Goal: Complete application form

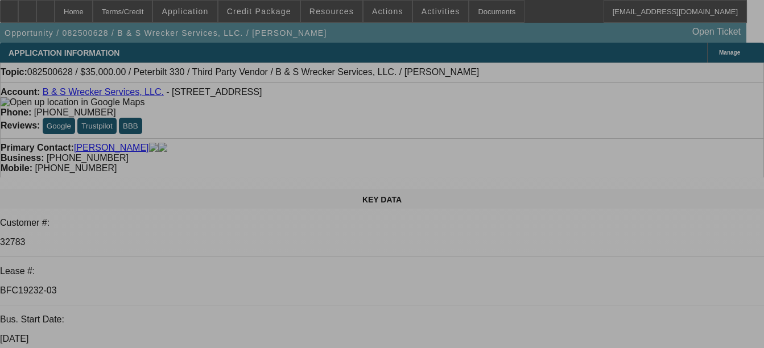
select select "0"
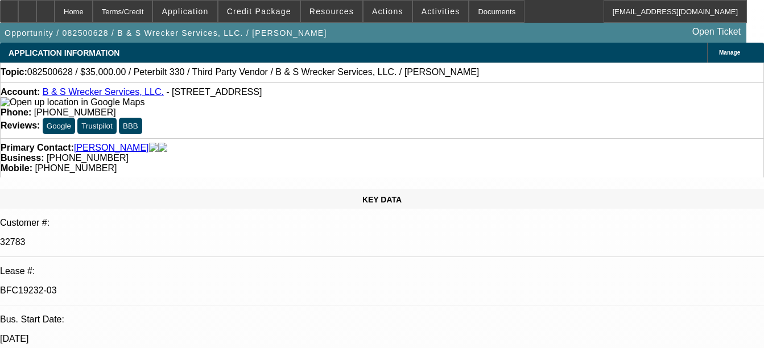
select select "0"
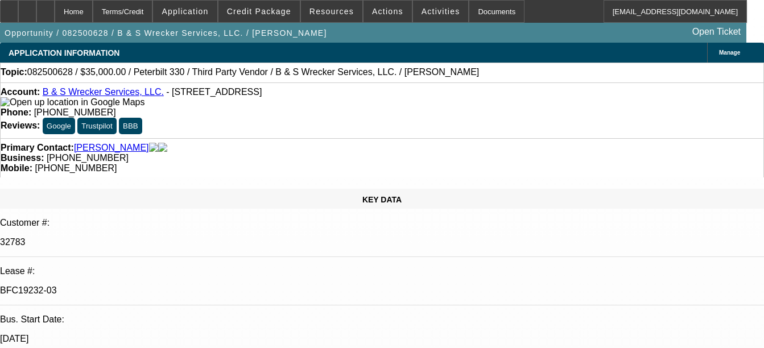
select select "0"
select select "1"
select select "6"
select select "1"
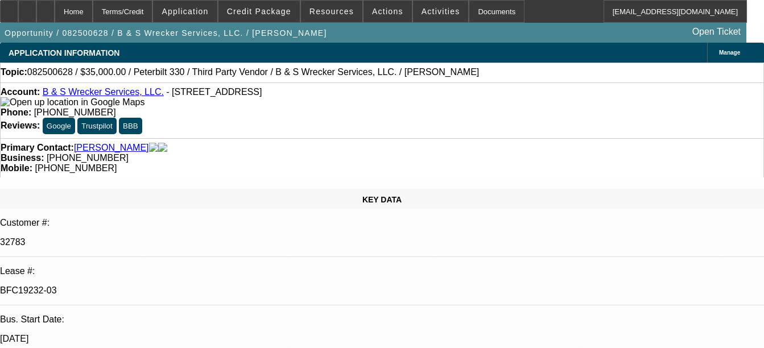
select select "6"
select select "1"
select select "6"
select select "1"
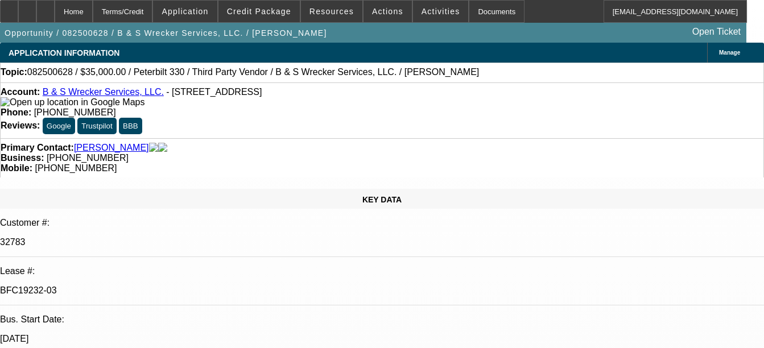
select select "1"
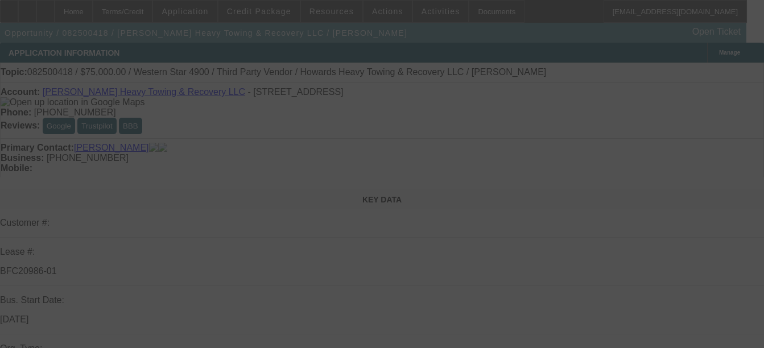
select select "0"
select select "2"
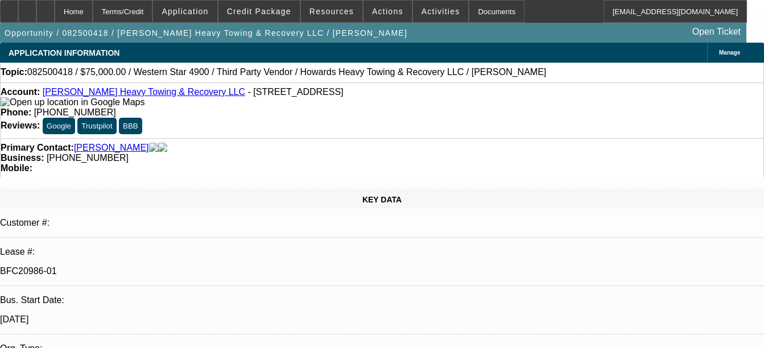
select select "0.1"
select select "4"
select select "0"
select select "2"
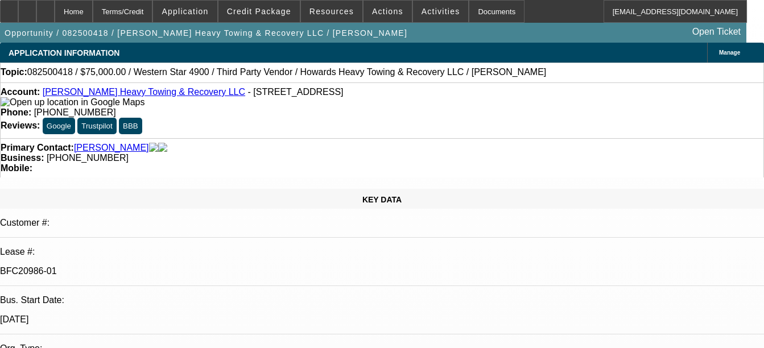
select select "0.1"
select select "4"
select select "0"
select select "2"
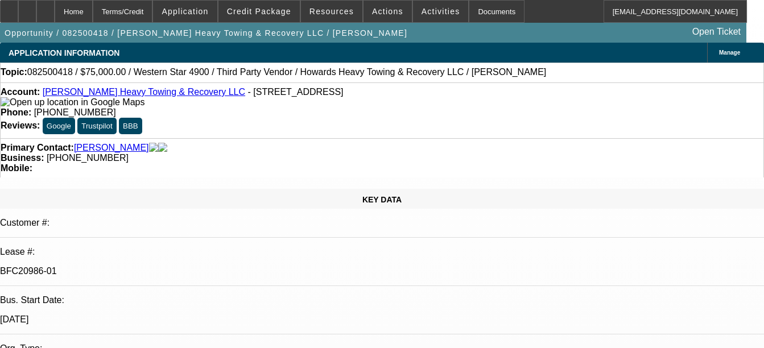
select select "0.1"
select select "4"
select select "0"
select select "2"
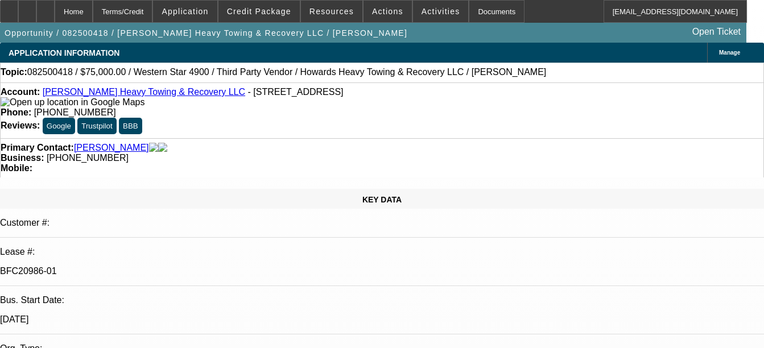
select select "0.1"
select select "4"
click at [89, 92] on link "[PERSON_NAME] Heavy Towing & Recovery LLC" at bounding box center [144, 92] width 203 height 10
click at [46, 7] on icon at bounding box center [46, 7] width 0 height 0
select select "0"
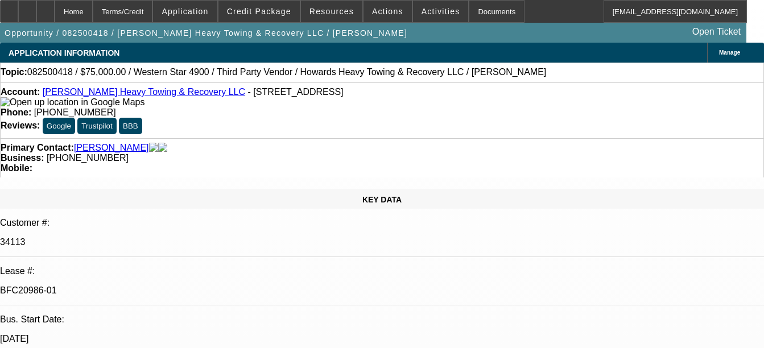
select select "0"
select select "2"
select select "0.1"
select select "4"
select select "0"
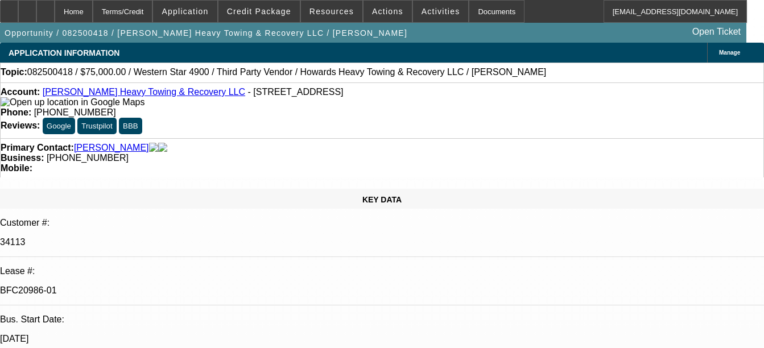
select select "0"
select select "2"
select select "0.1"
select select "4"
select select "0"
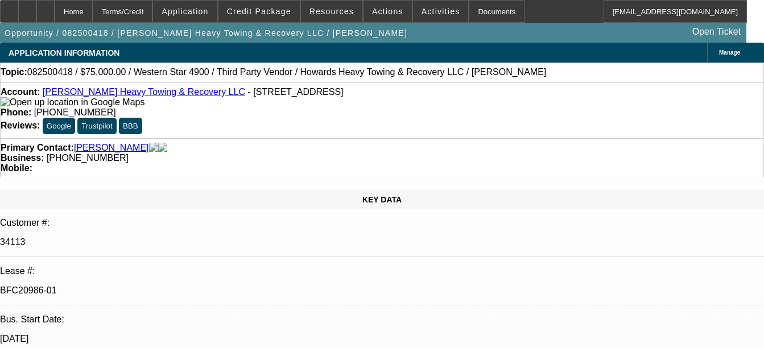
select select "0"
select select "2"
select select "0.1"
select select "4"
select select "0"
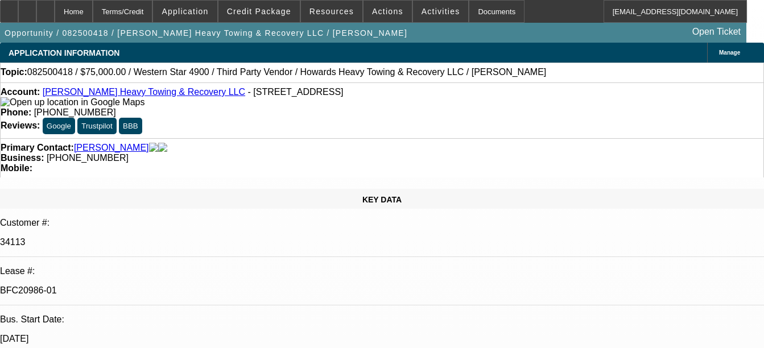
select select "0"
select select "2"
select select "0.1"
select select "4"
